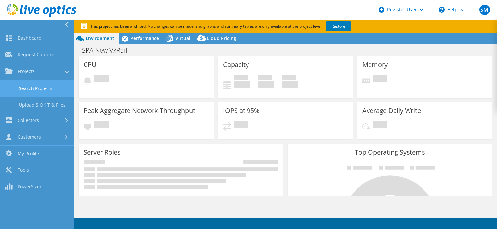
select select "USD"
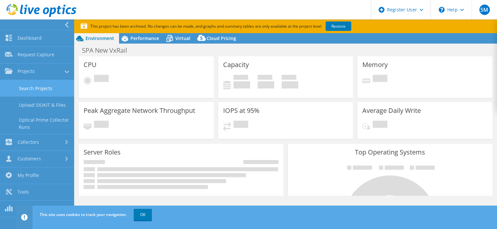
click at [44, 90] on link "Search Projects" at bounding box center [37, 88] width 74 height 17
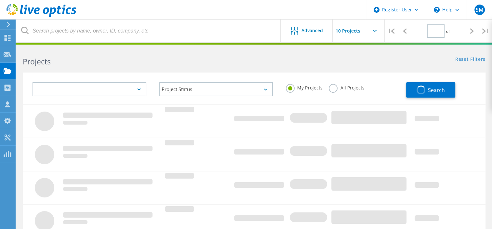
type input "1"
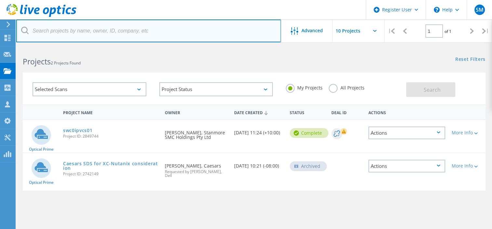
click at [159, 31] on input "text" at bounding box center [148, 31] width 265 height 23
paste input "2988979"
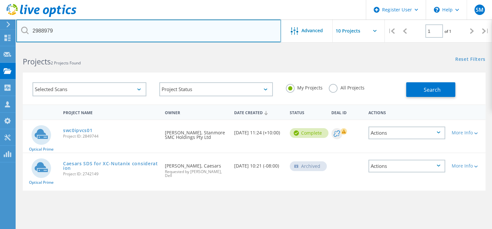
type input "2988979"
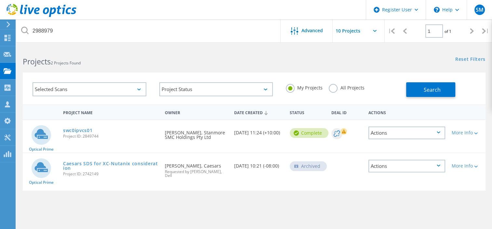
click at [353, 86] on label "All Projects" at bounding box center [346, 87] width 35 height 6
click at [0, 0] on input "All Projects" at bounding box center [0, 0] width 0 height 0
click at [430, 85] on button "Search" at bounding box center [430, 89] width 49 height 15
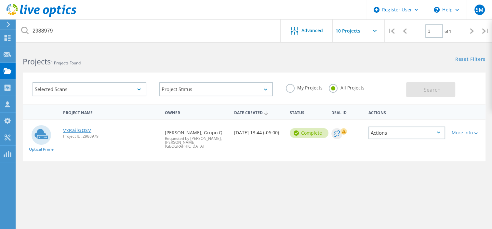
click at [86, 130] on link "VxRailGQSV" at bounding box center [77, 130] width 28 height 5
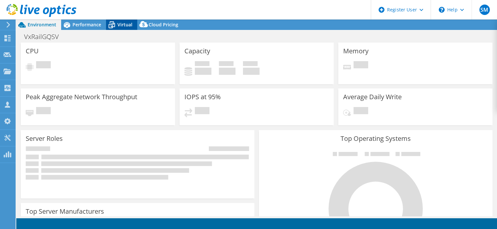
click at [122, 25] on span "Virtual" at bounding box center [124, 24] width 15 height 6
select select "USD"
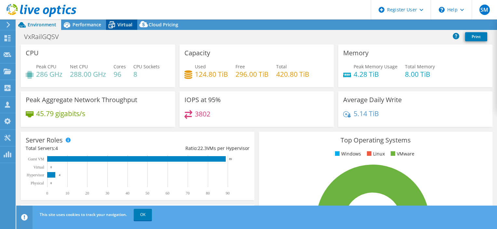
click at [123, 22] on span "Virtual" at bounding box center [124, 24] width 15 height 6
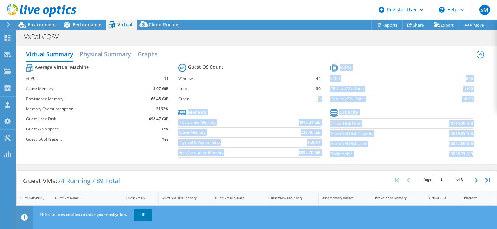
drag, startPoint x: 467, startPoint y: 153, endPoint x: 286, endPoint y: 97, distance: 189.3
click at [286, 97] on div "Average Virtual Machine vCPUs 11 Active Memory 3.07 GiB Provisioned Memory 66.4…" at bounding box center [256, 112] width 461 height 100
copy div "0 Memory Provisioned Memory 4917.31 GiB Active Memory 227.46 GiB Physical to Ac…"
click at [7, 71] on use at bounding box center [8, 71] width 8 height 6
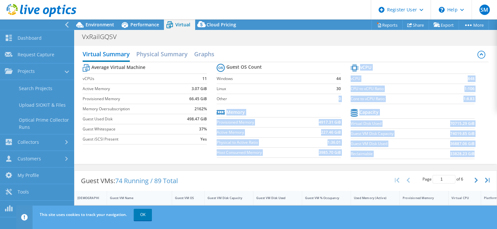
click at [285, 115] on tr "Memory" at bounding box center [279, 112] width 124 height 10
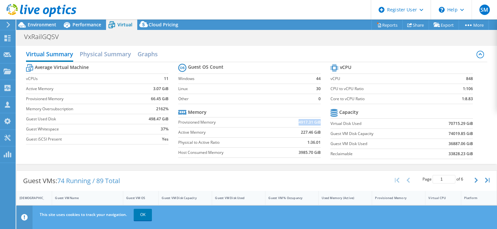
drag, startPoint x: 288, startPoint y: 121, endPoint x: 317, endPoint y: 122, distance: 28.6
click at [317, 122] on td "4917.31 GiB" at bounding box center [298, 122] width 45 height 10
click at [8, 75] on div at bounding box center [8, 72] width 8 height 7
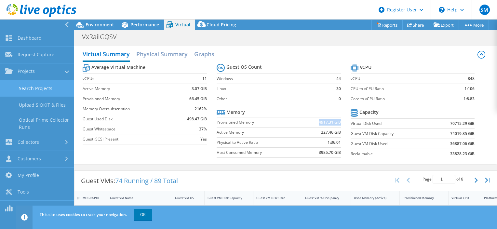
click at [43, 87] on link "Search Projects" at bounding box center [37, 88] width 74 height 17
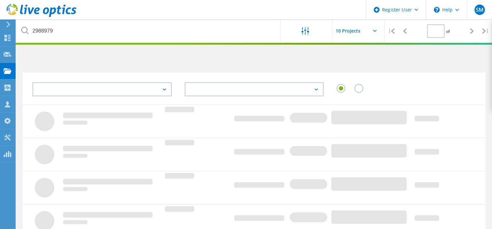
type input "1"
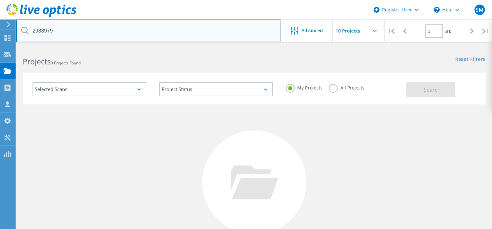
drag, startPoint x: 81, startPoint y: 31, endPoint x: -30, endPoint y: 27, distance: 110.9
click at [0, 27] on html "Register User \n Help Explore Helpful Articles Contact Support SM Dell User Ste…" at bounding box center [246, 149] width 492 height 299
paste input "60896"
type input "2960896"
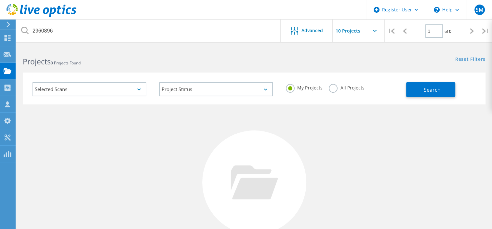
click at [356, 87] on label "All Projects" at bounding box center [346, 87] width 35 height 6
click at [0, 0] on input "All Projects" at bounding box center [0, 0] width 0 height 0
click at [421, 88] on button "Search" at bounding box center [430, 89] width 49 height 15
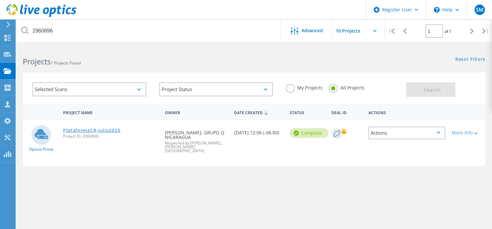
click at [107, 131] on link "PlataformaCR-Julio2025" at bounding box center [91, 130] width 57 height 5
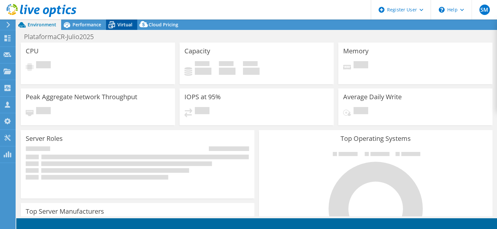
click at [127, 23] on span "Virtual" at bounding box center [124, 24] width 15 height 6
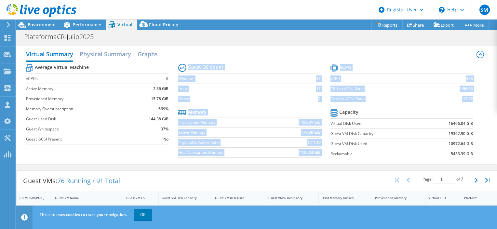
drag, startPoint x: 330, startPoint y: 79, endPoint x: 475, endPoint y: 156, distance: 163.6
click at [475, 156] on div "Average Virtual Machine vCPUs 6 Active Memory 2.36 GiB Provisioned Memory 15.78…" at bounding box center [256, 112] width 461 height 100
copy div "Guest OS Count Windows 57 Linux 17 Other 2 Memory Provisioned Memory 1199.31 Gi…"
click at [427, 128] on td "19362.90 GiB" at bounding box center [448, 133] width 49 height 10
